Goal: Entertainment & Leisure: Consume media (video, audio)

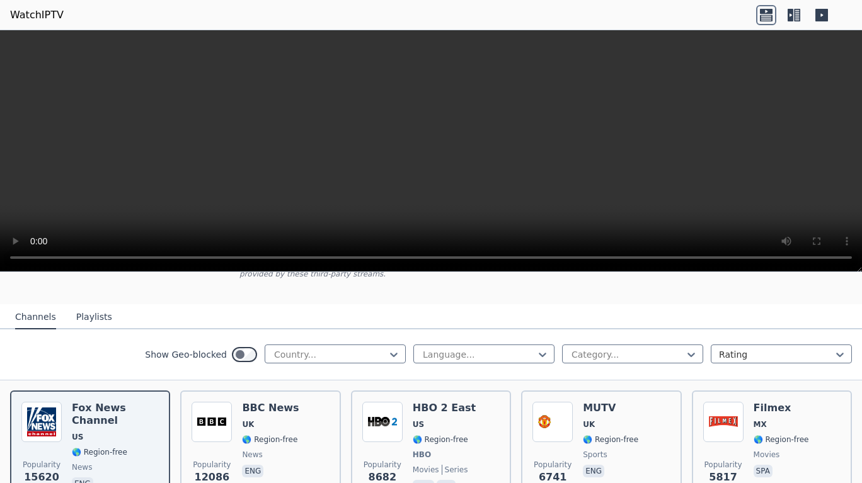
scroll to position [107, 0]
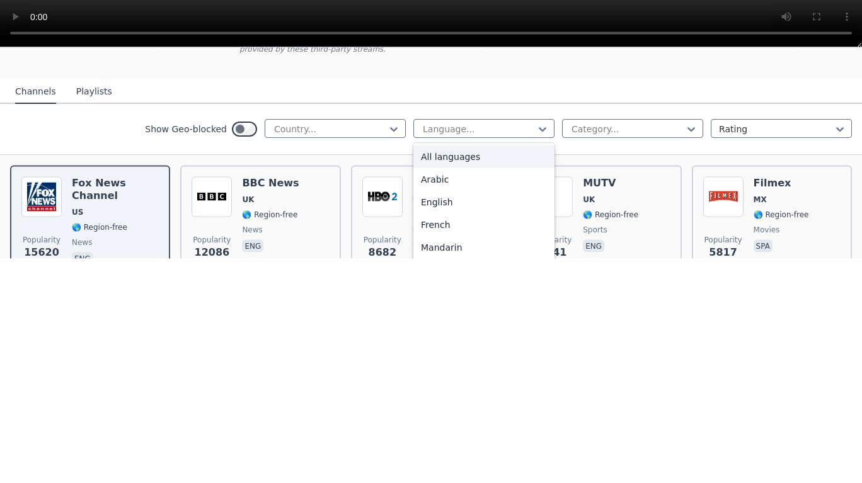
click at [438, 393] on div "Arabic" at bounding box center [483, 404] width 141 height 23
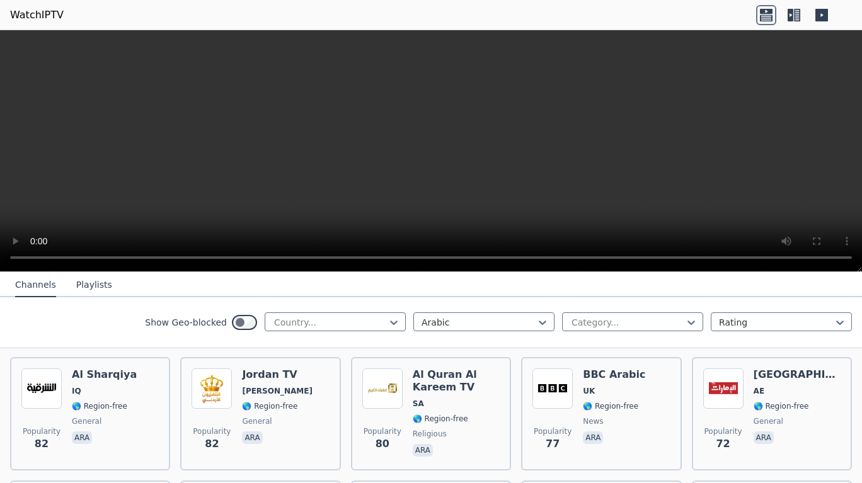
scroll to position [2246, 0]
click at [760, 415] on span "general" at bounding box center [769, 420] width 30 height 10
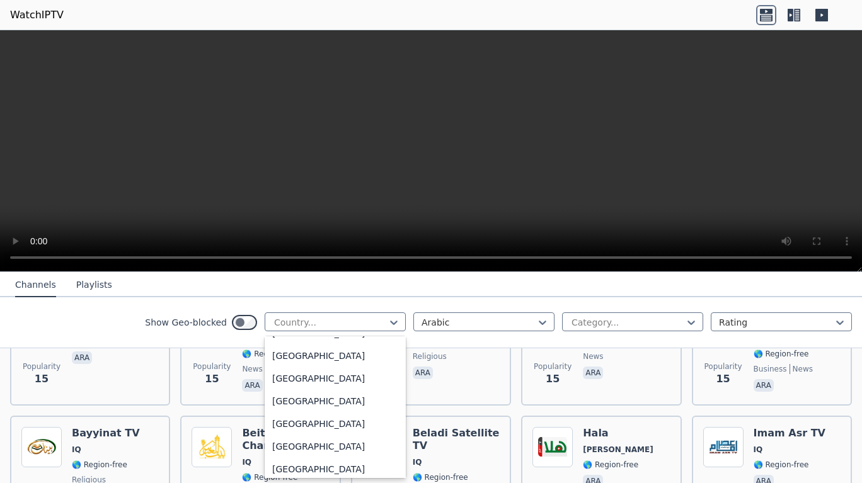
scroll to position [4412, 0]
click at [328, 349] on div "[GEOGRAPHIC_DATA]" at bounding box center [335, 353] width 141 height 23
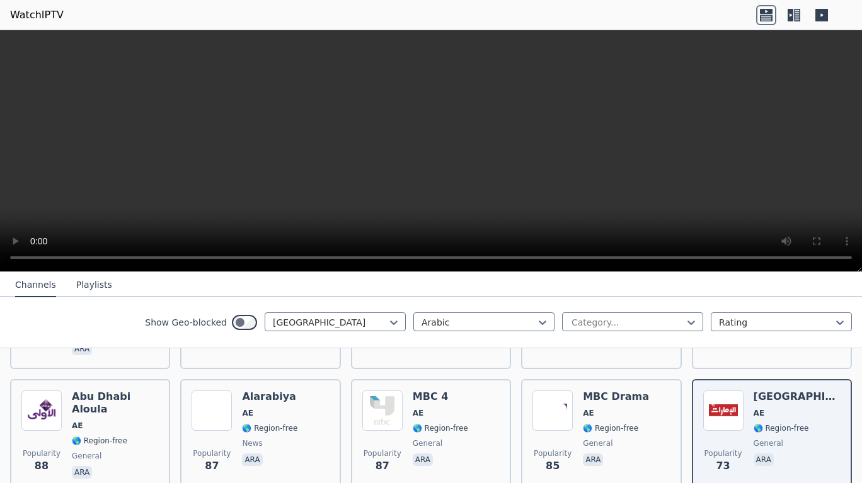
scroll to position [623, 0]
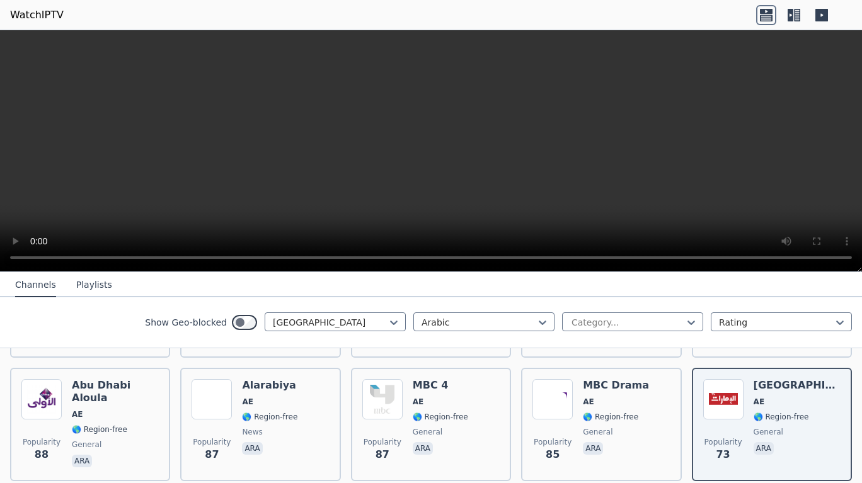
click at [792, 436] on span "general" at bounding box center [797, 432] width 87 height 10
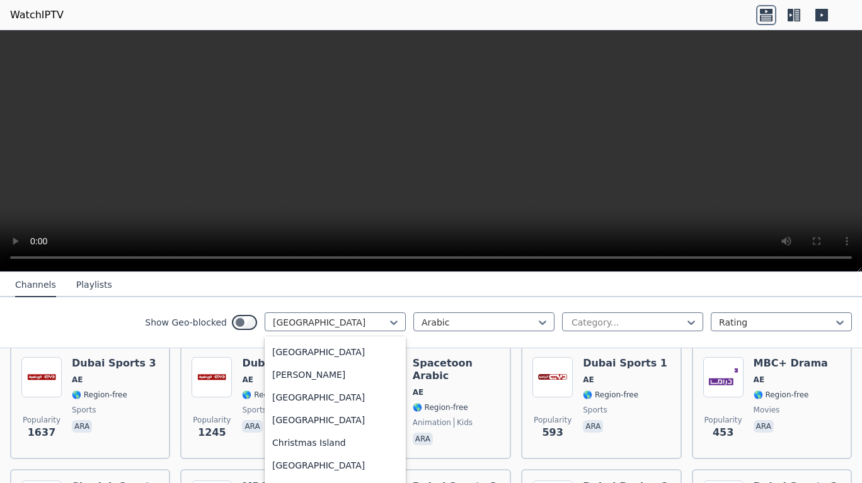
scroll to position [0, 0]
click at [321, 354] on div "All countries" at bounding box center [335, 350] width 141 height 23
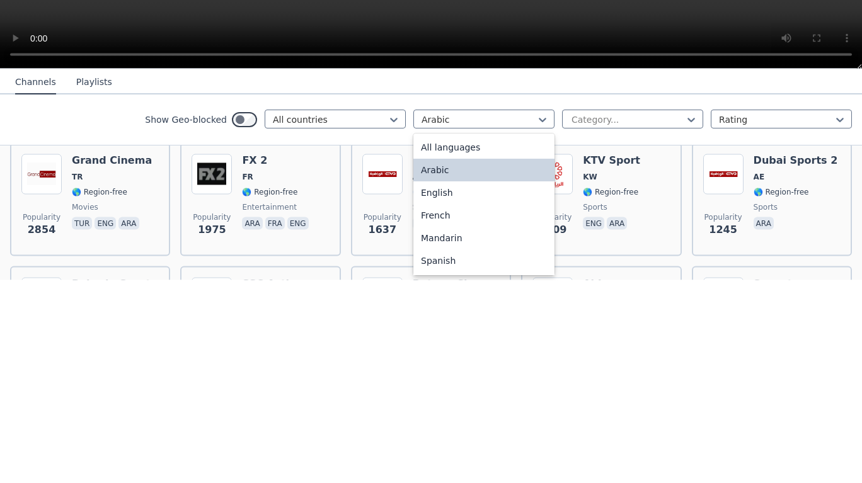
click at [462, 351] on div "All languages" at bounding box center [483, 350] width 141 height 23
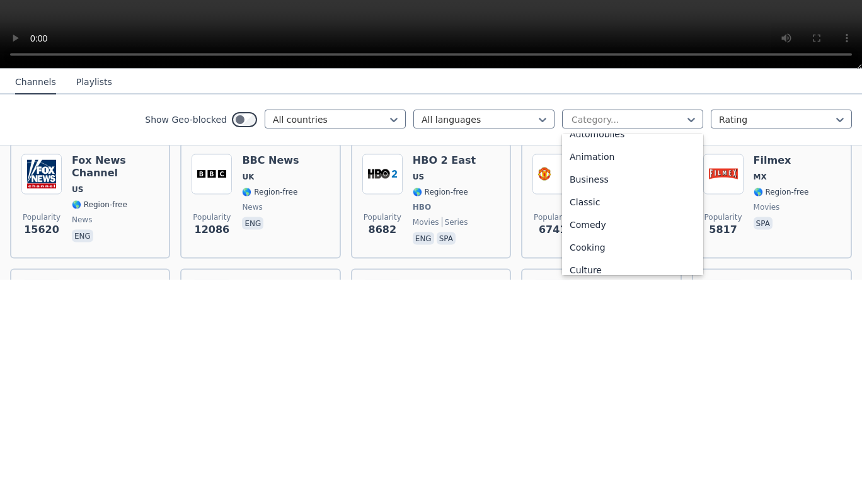
scroll to position [51, 0]
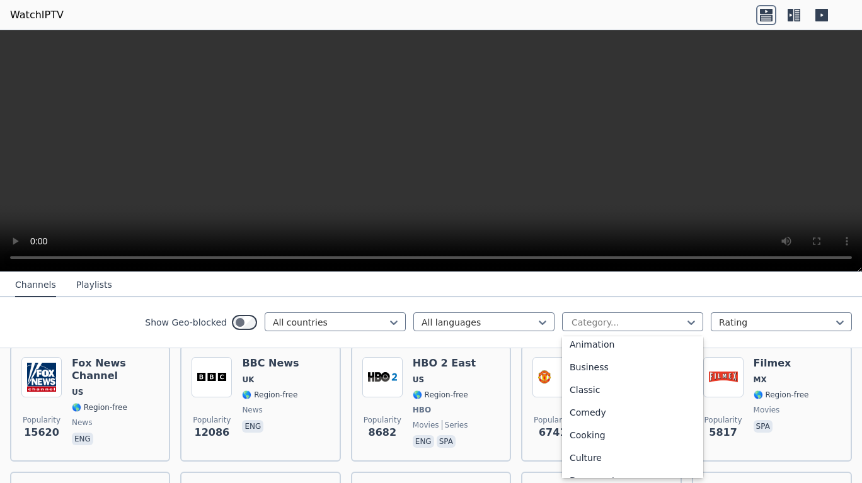
click at [617, 413] on div "Comedy" at bounding box center [632, 413] width 141 height 23
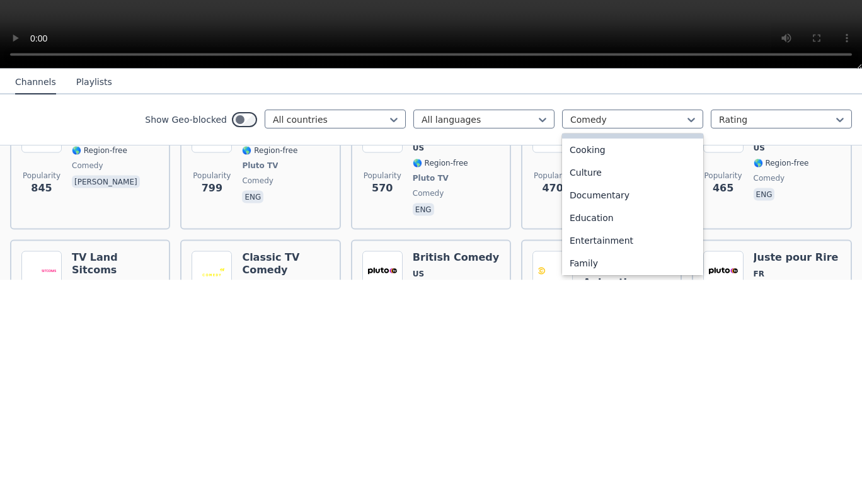
scroll to position [151, 0]
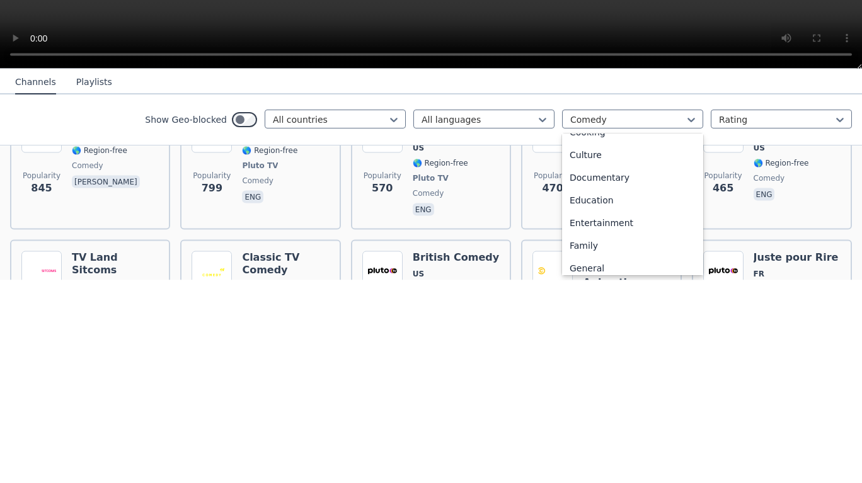
click at [597, 385] on div "Documentary" at bounding box center [632, 380] width 141 height 23
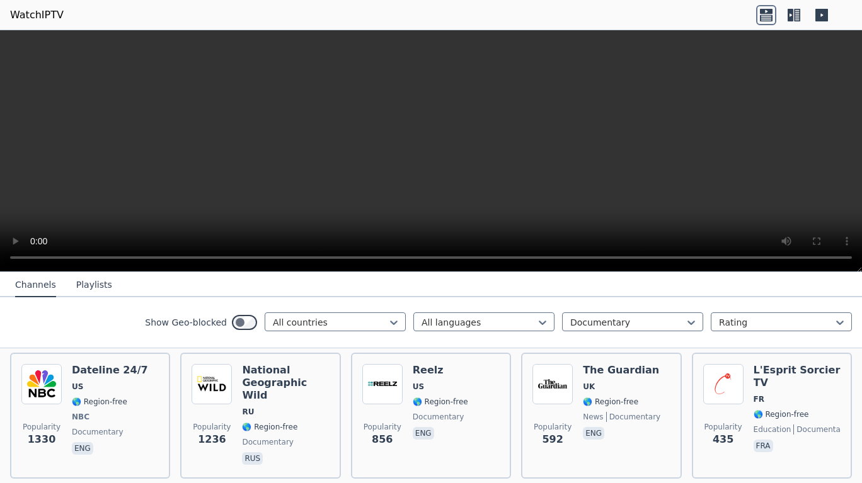
scroll to position [144, 0]
click at [277, 382] on div "National Geographic Wild RU 🌎 Region-free documentary rus" at bounding box center [285, 415] width 87 height 103
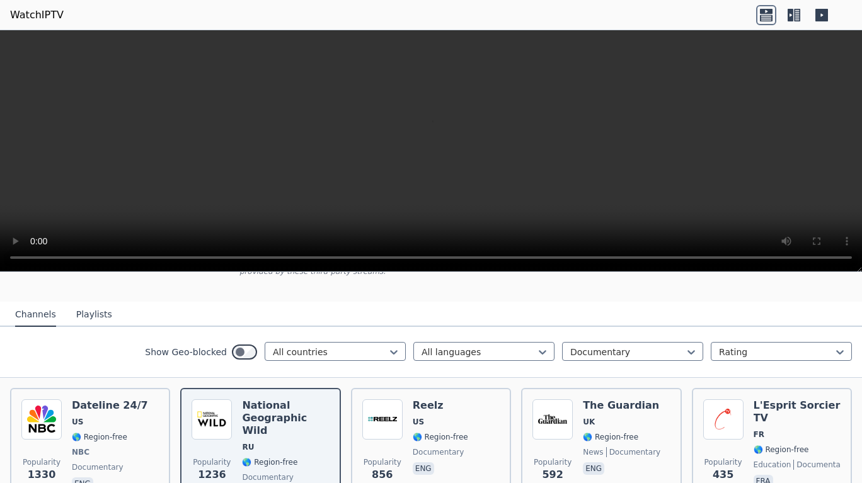
scroll to position [110, 0]
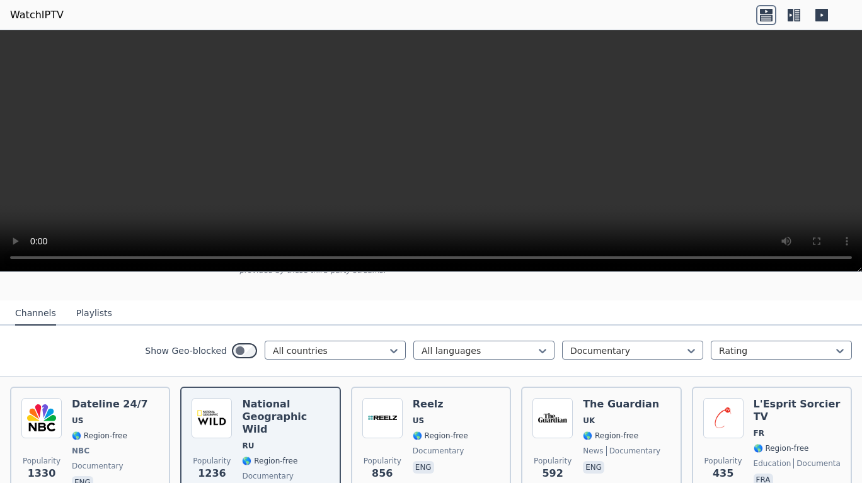
click at [618, 416] on div "The Guardian UK 🌎 Region-free news documentary eng" at bounding box center [622, 449] width 78 height 103
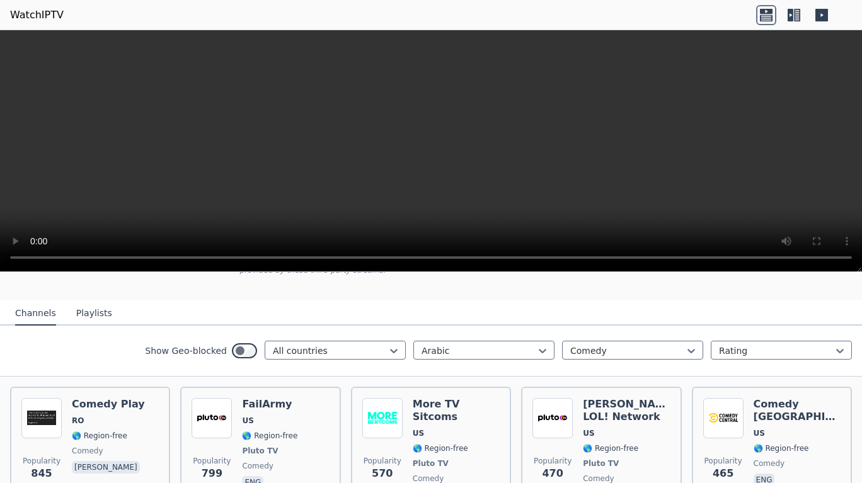
scroll to position [55, 0]
